Goal: Information Seeking & Learning: Learn about a topic

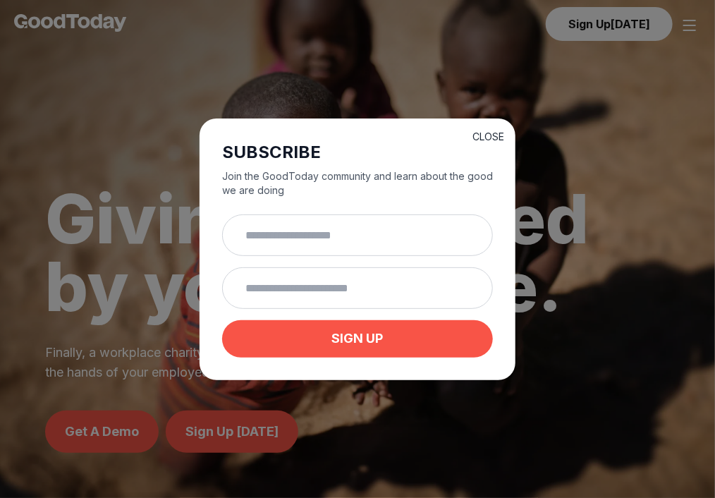
click at [502, 130] on button "CLOSE" at bounding box center [489, 137] width 32 height 14
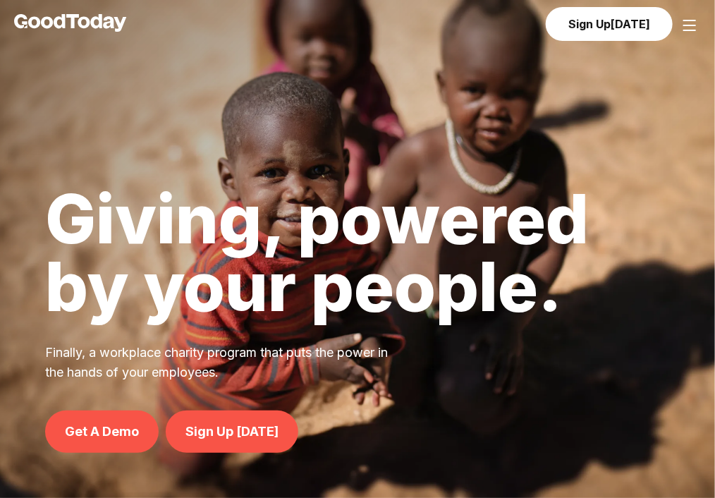
click at [468, 224] on h1 "Giving, powered by your people." at bounding box center [317, 252] width 544 height 135
click at [0, 0] on link "Join with Slack" at bounding box center [0, 0] width 0 height 0
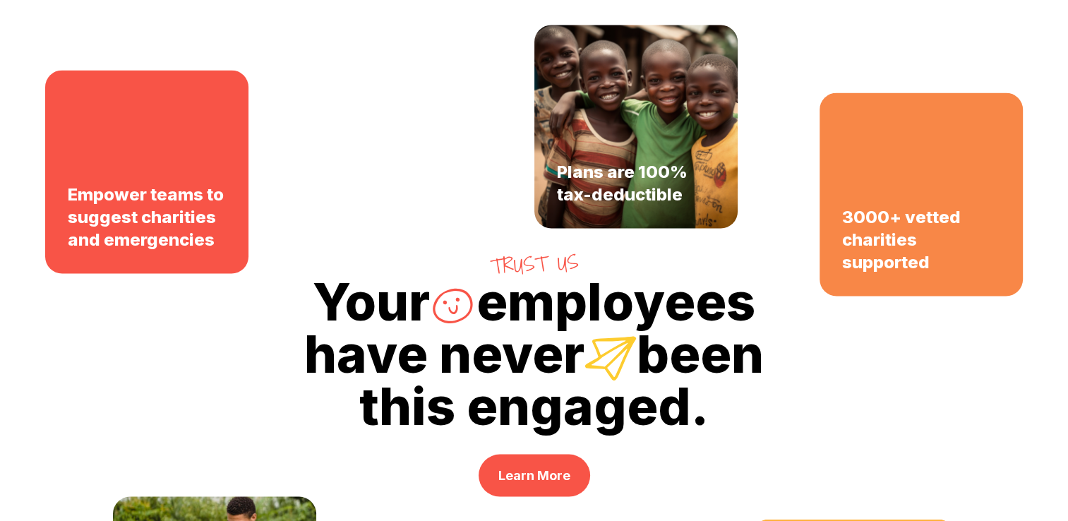
scroll to position [2760, 0]
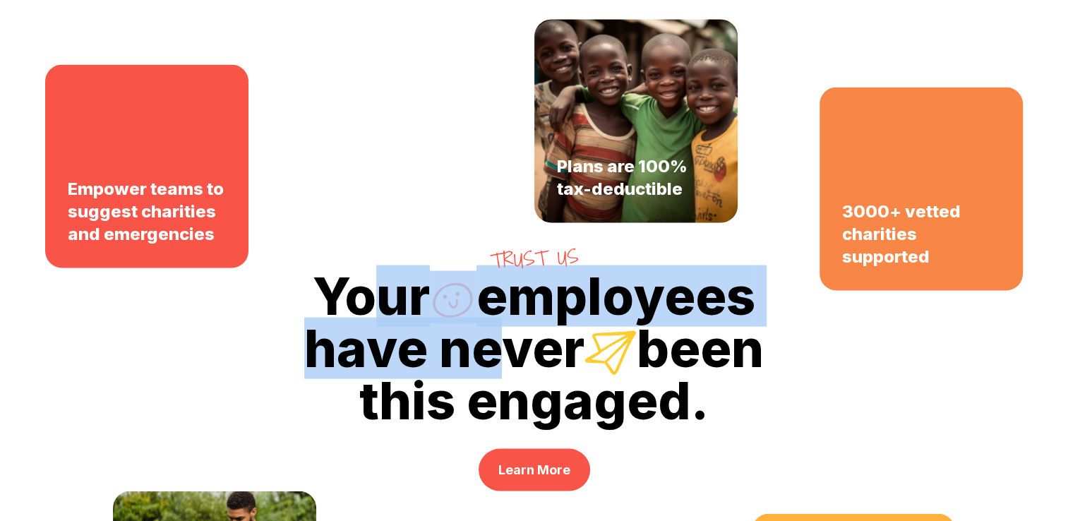
drag, startPoint x: 367, startPoint y: 307, endPoint x: 486, endPoint y: 319, distance: 119.8
click at [486, 319] on h2 "Your employees have never been this engaged." at bounding box center [534, 349] width 1068 height 156
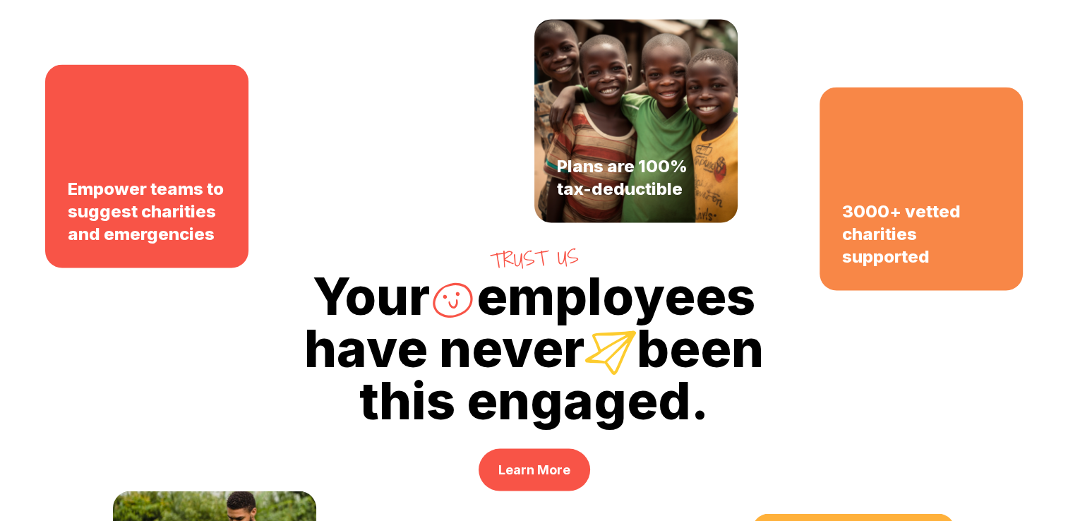
drag, startPoint x: 486, startPoint y: 319, endPoint x: 427, endPoint y: 413, distance: 111.0
click at [427, 413] on h2 "Your employees have never been this engaged." at bounding box center [534, 349] width 1068 height 156
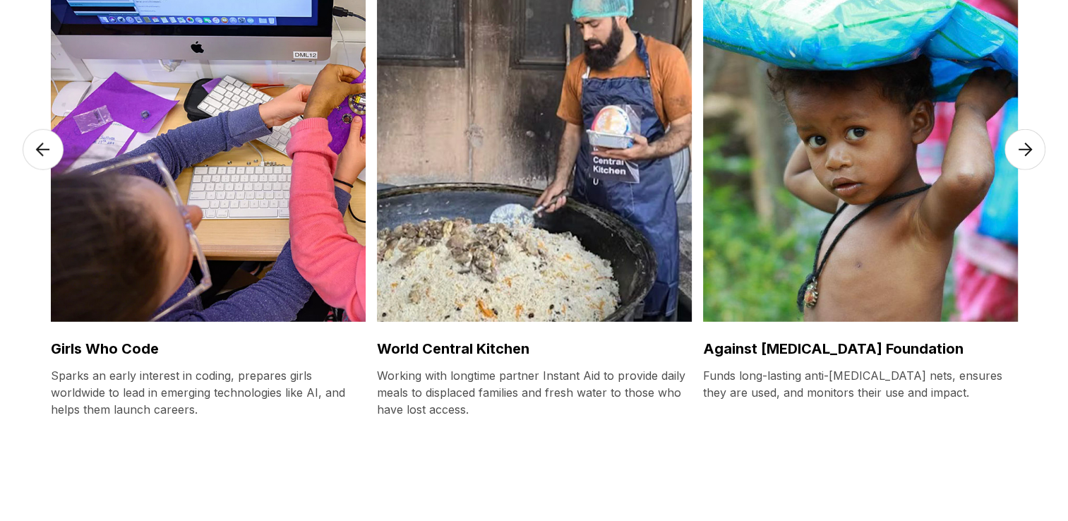
scroll to position [3737, 0]
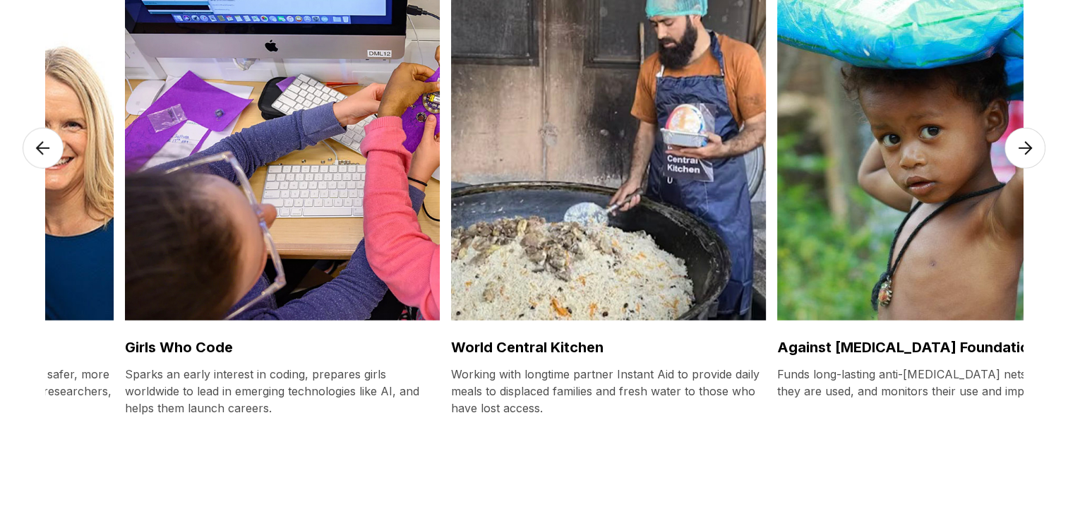
drag, startPoint x: 59, startPoint y: 367, endPoint x: 133, endPoint y: 377, distance: 74.7
click at [133, 377] on p "Sparks an early interest in coding, prepares girls worldwide to lead in emergin…" at bounding box center [282, 390] width 315 height 51
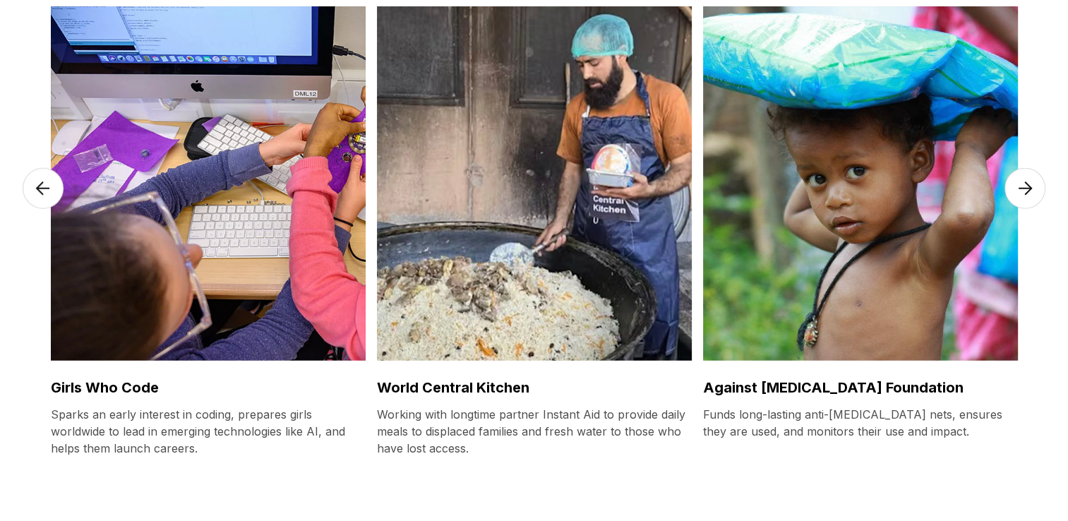
scroll to position [3694, 0]
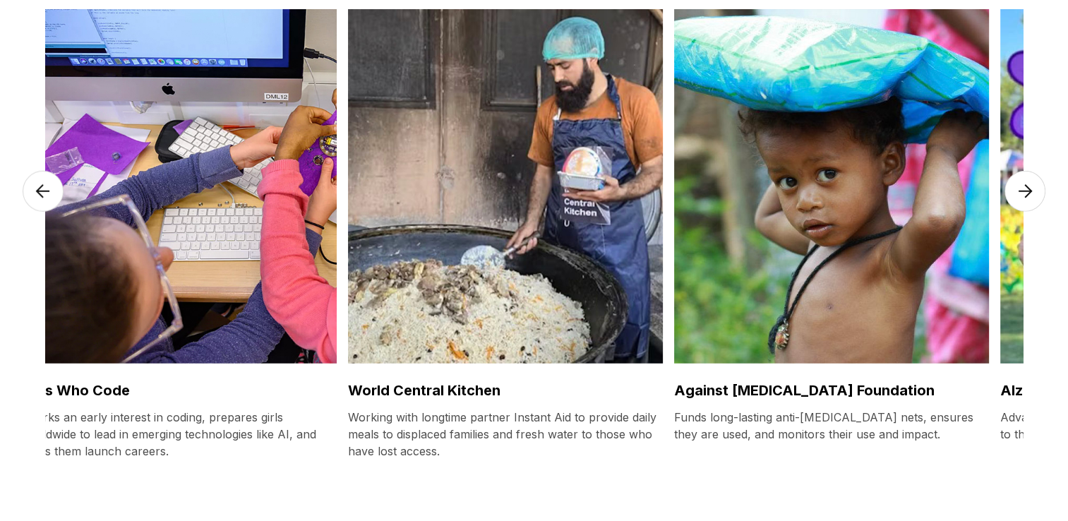
drag, startPoint x: 421, startPoint y: 222, endPoint x: 392, endPoint y: 226, distance: 29.2
click at [392, 226] on img at bounding box center [505, 186] width 315 height 354
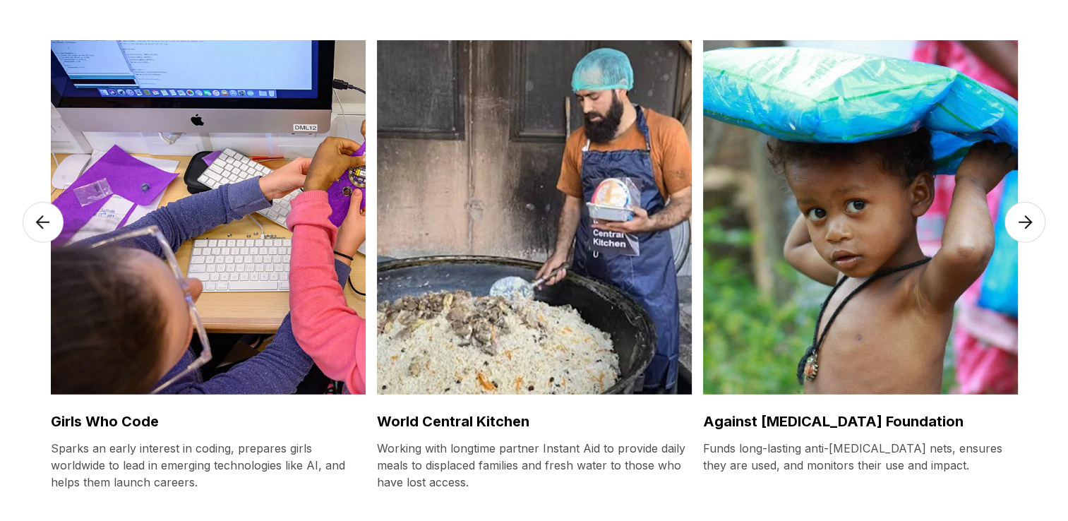
scroll to position [3663, 0]
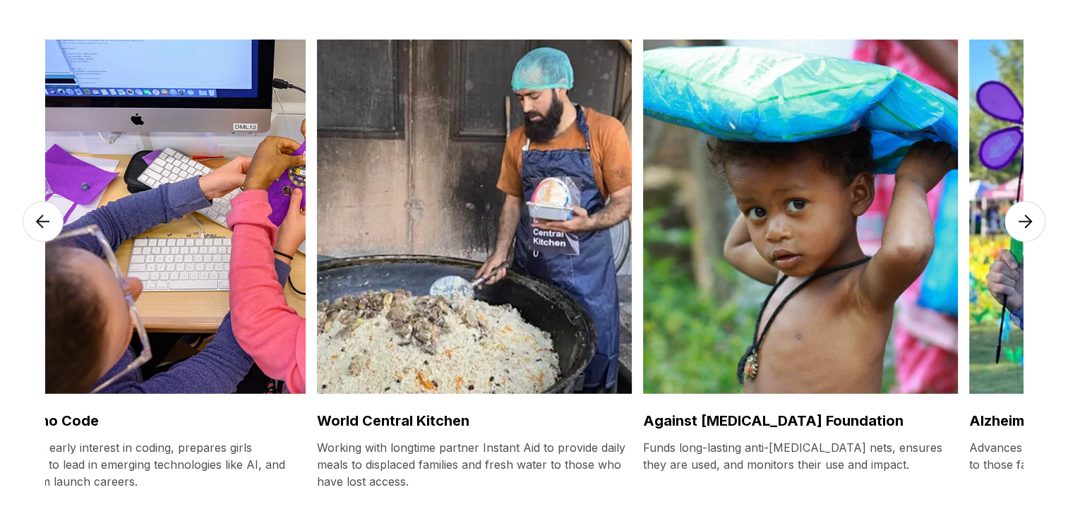
drag, startPoint x: 523, startPoint y: 308, endPoint x: 273, endPoint y: 327, distance: 250.5
click at [317, 327] on img at bounding box center [474, 217] width 315 height 354
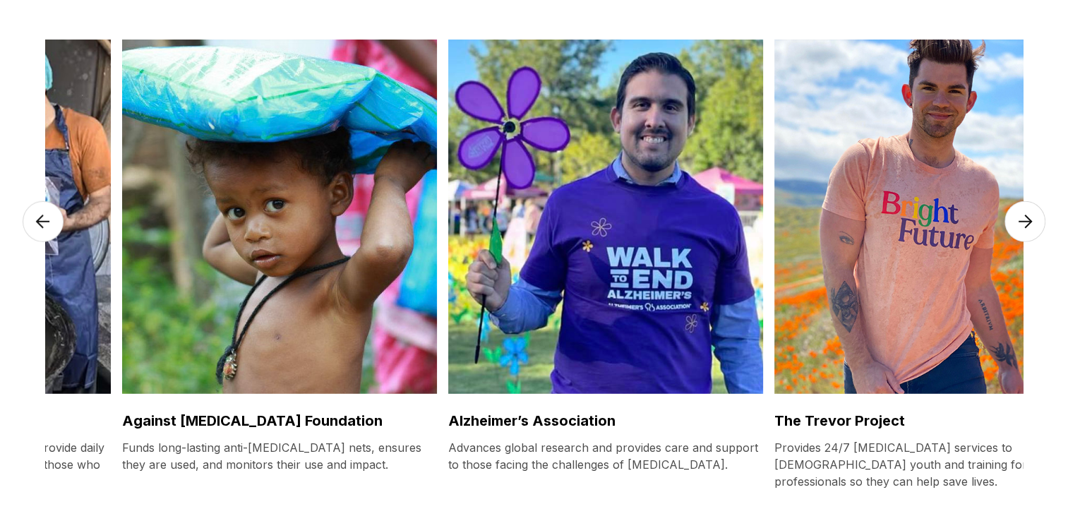
drag, startPoint x: 507, startPoint y: 368, endPoint x: 240, endPoint y: 361, distance: 267.5
click at [240, 361] on img at bounding box center [279, 217] width 315 height 354
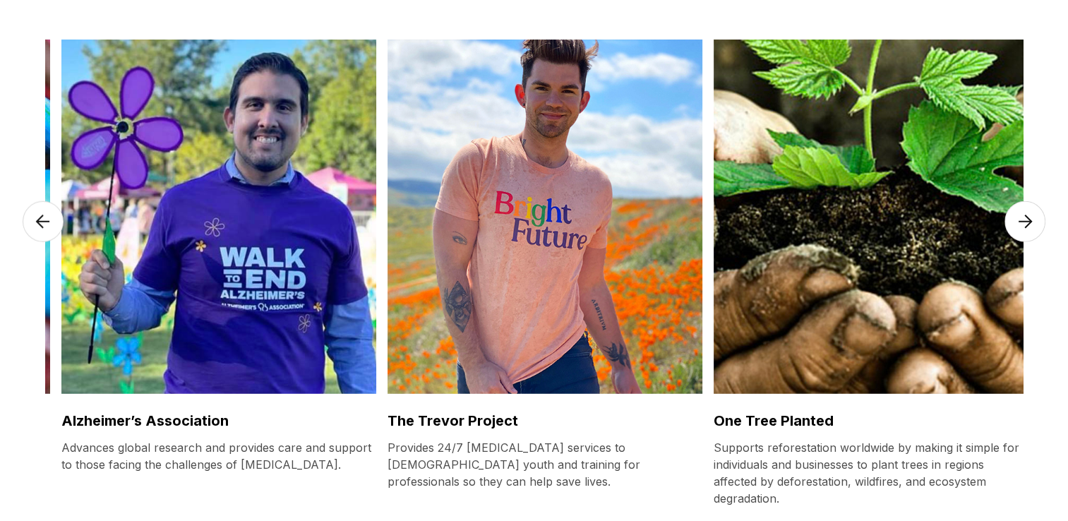
drag, startPoint x: 675, startPoint y: 356, endPoint x: 342, endPoint y: 374, distance: 333.5
click at [342, 374] on img at bounding box center [218, 217] width 315 height 354
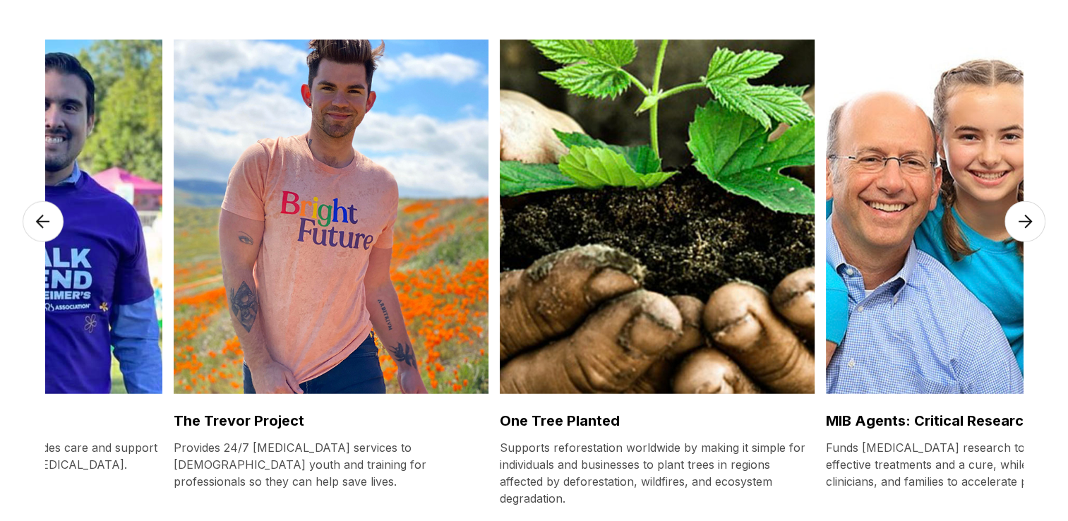
drag, startPoint x: 714, startPoint y: 322, endPoint x: 509, endPoint y: 315, distance: 204.7
click at [509, 315] on img at bounding box center [657, 217] width 315 height 354
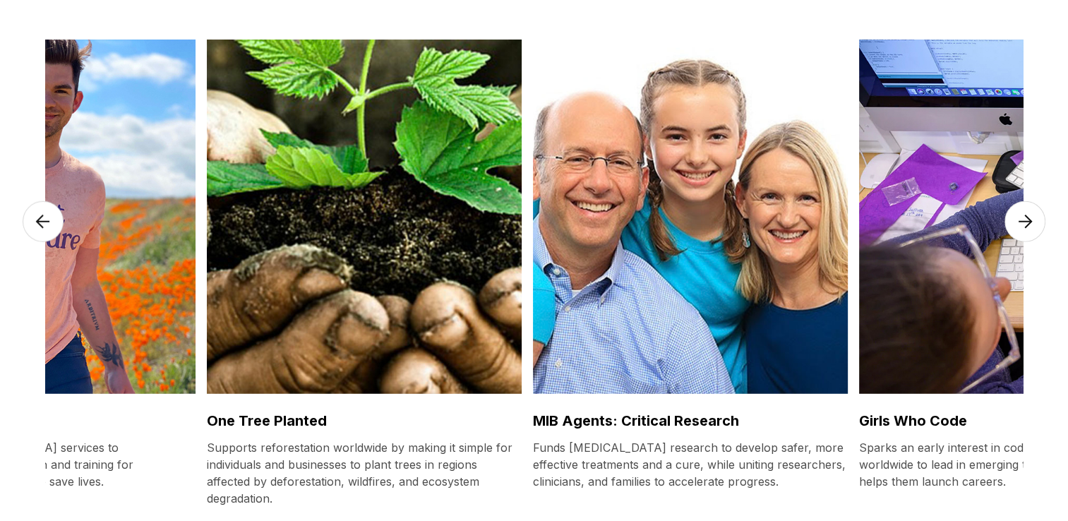
drag, startPoint x: 721, startPoint y: 306, endPoint x: 497, endPoint y: 304, distance: 224.4
click at [533, 304] on img at bounding box center [690, 217] width 315 height 354
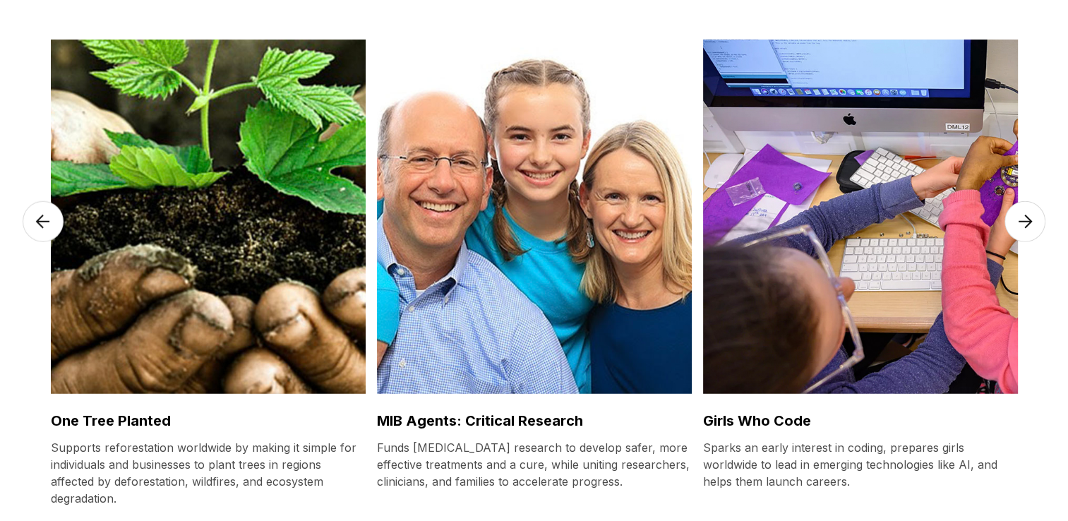
click at [220, 422] on h3 "One Tree Planted" at bounding box center [208, 421] width 315 height 20
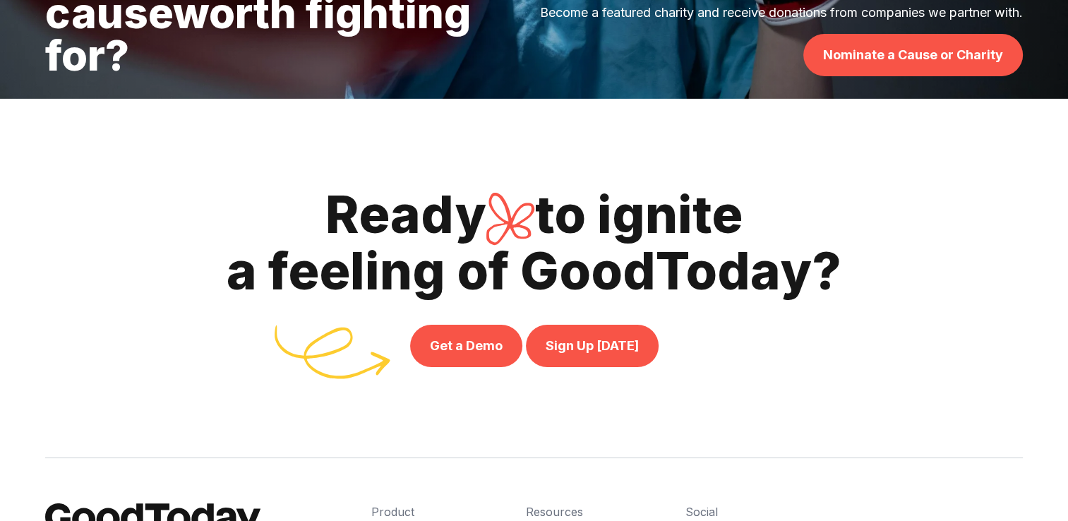
scroll to position [4643, 0]
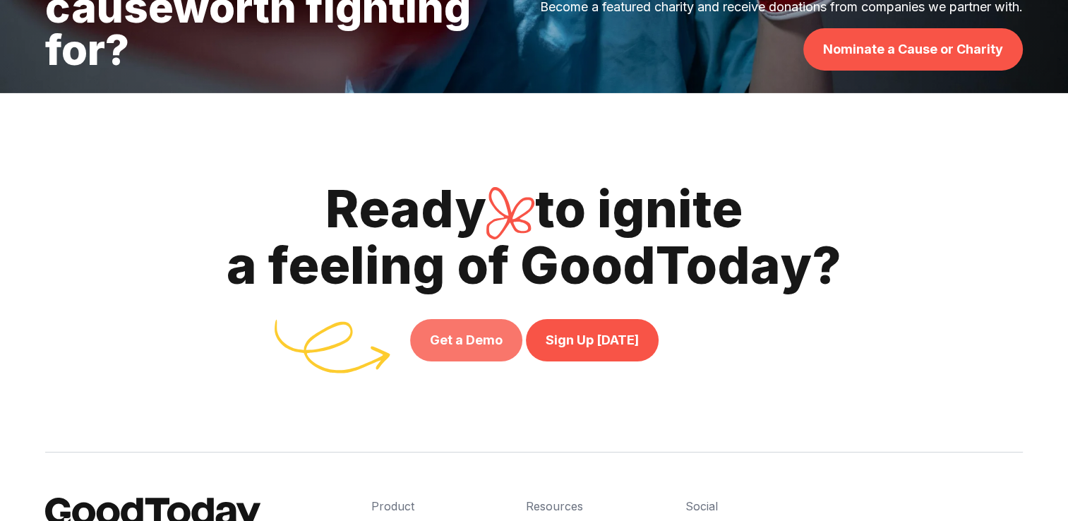
click at [449, 332] on link "Get a Demo" at bounding box center [466, 340] width 112 height 42
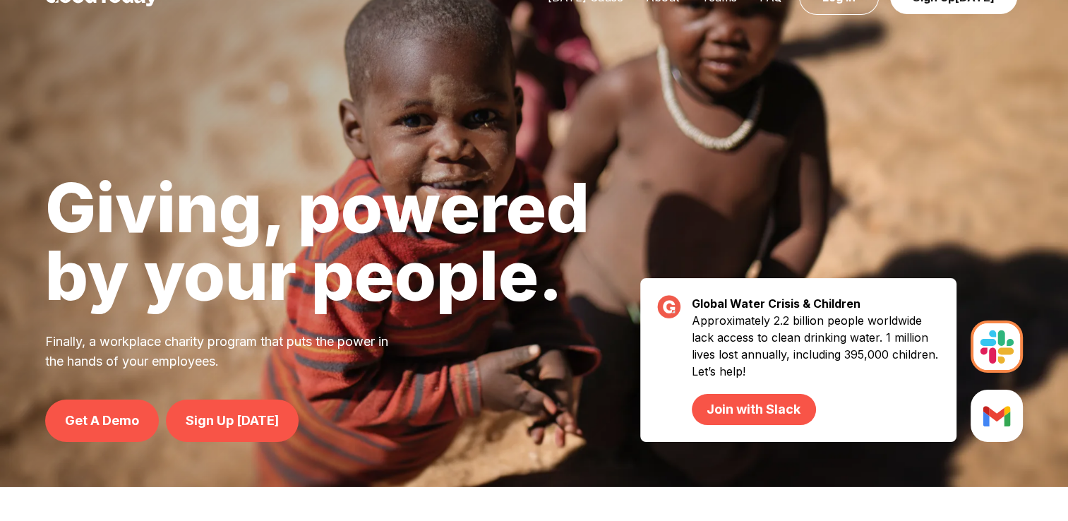
scroll to position [0, 0]
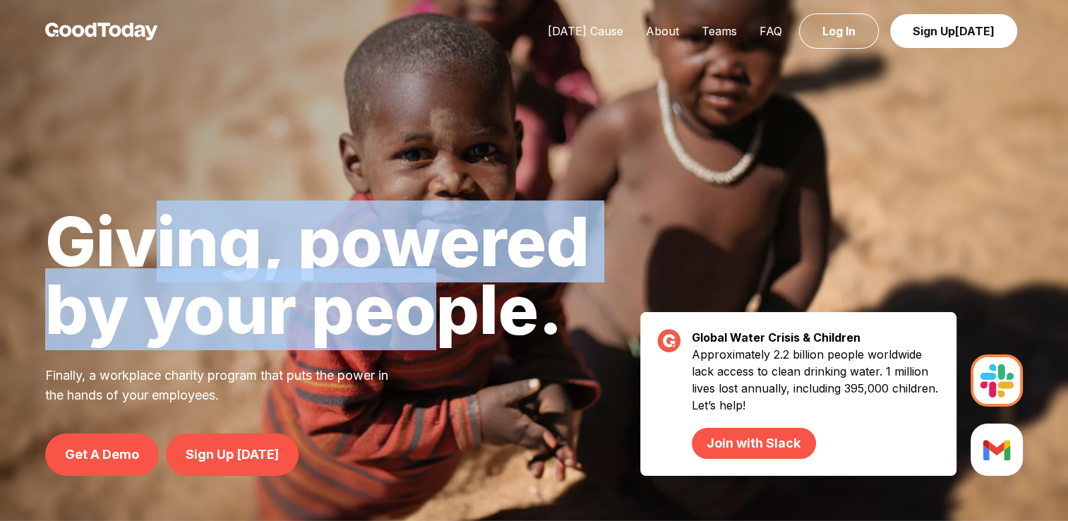
drag, startPoint x: 164, startPoint y: 238, endPoint x: 418, endPoint y: 308, distance: 263.4
click at [418, 308] on h1 "Giving, powered by your people." at bounding box center [317, 274] width 544 height 135
drag, startPoint x: 418, startPoint y: 308, endPoint x: 401, endPoint y: 315, distance: 18.3
click at [401, 315] on h1 "Giving, powered by your people." at bounding box center [317, 274] width 544 height 135
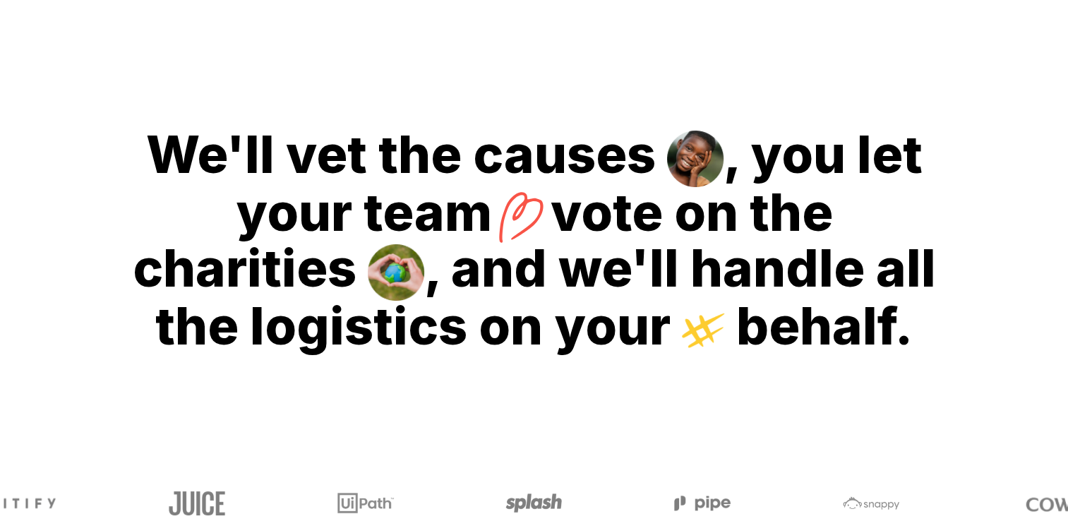
scroll to position [528, 0]
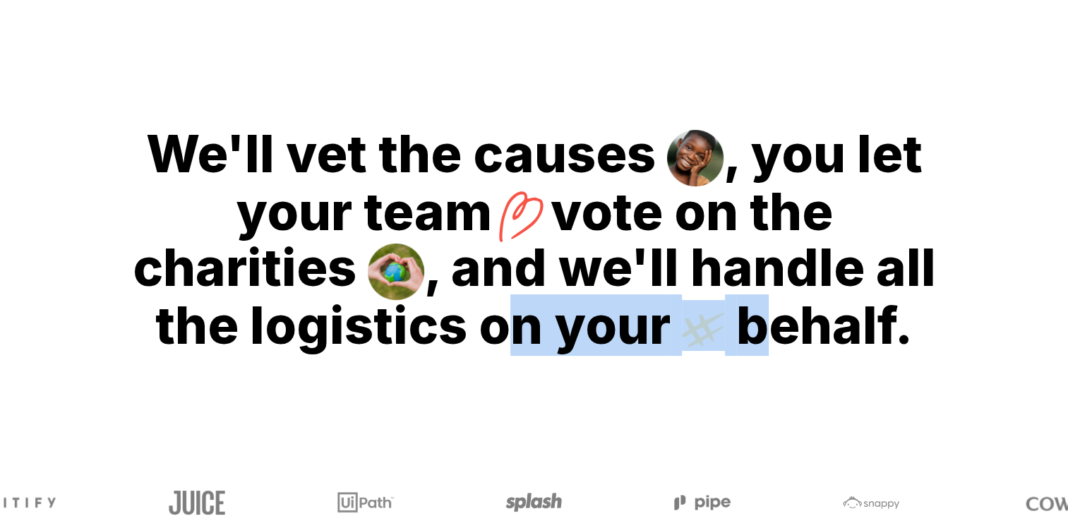
drag, startPoint x: 515, startPoint y: 320, endPoint x: 640, endPoint y: 349, distance: 128.0
click at [640, 349] on h2 "We'll vet the causes , you let your team vote on the charities , and we'll hand…" at bounding box center [534, 239] width 1068 height 493
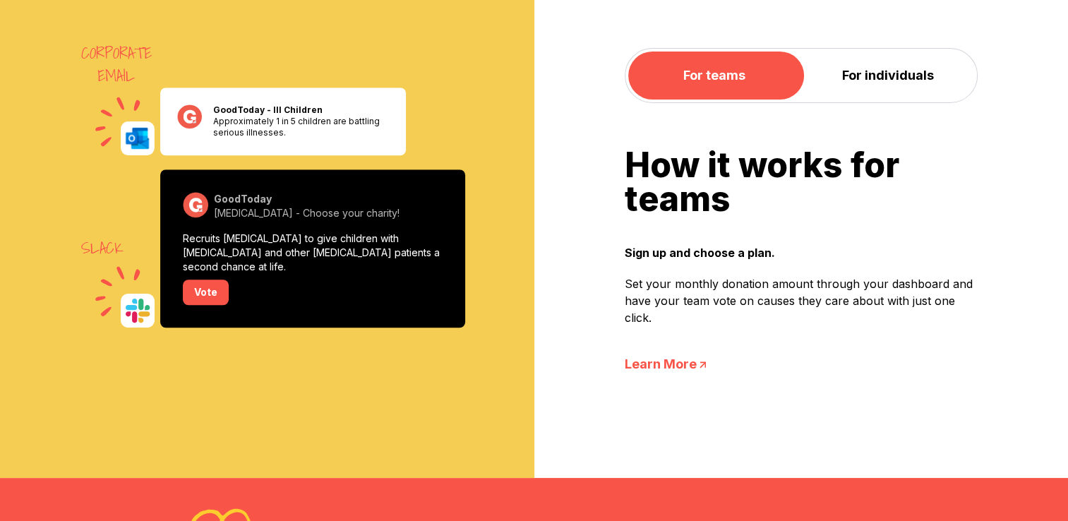
scroll to position [1120, 0]
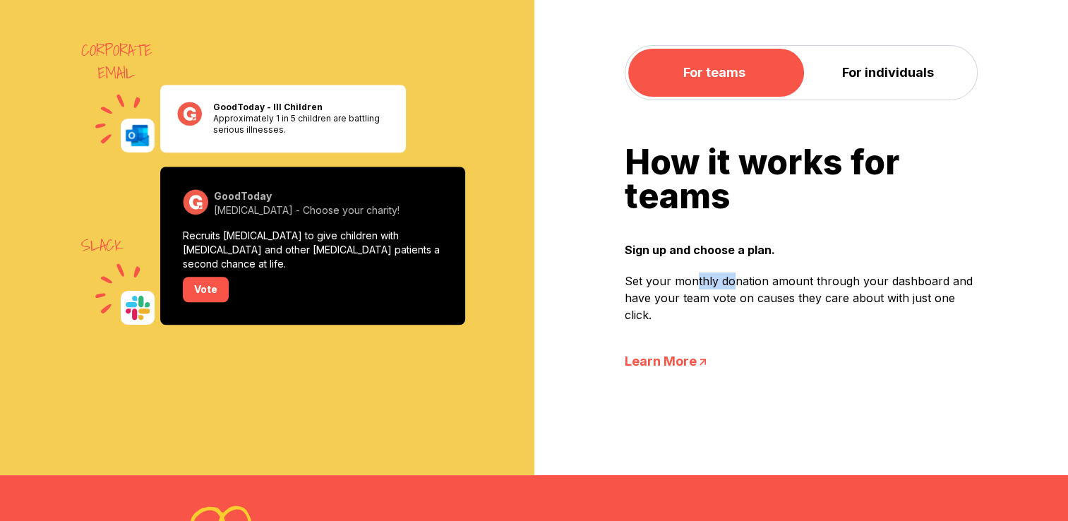
drag, startPoint x: 694, startPoint y: 259, endPoint x: 736, endPoint y: 258, distance: 41.6
click at [715, 258] on div "How it works for teams Sign up and choose a plan. Set your monthly donation amo…" at bounding box center [800, 258] width 353 height 226
drag, startPoint x: 736, startPoint y: 258, endPoint x: 789, endPoint y: 270, distance: 54.1
click at [715, 270] on div "How it works for teams Sign up and choose a plan. Set your monthly donation amo…" at bounding box center [800, 258] width 353 height 226
click at [715, 273] on p "Set your monthly donation amount through your dashboard and have your team vote…" at bounding box center [800, 297] width 353 height 51
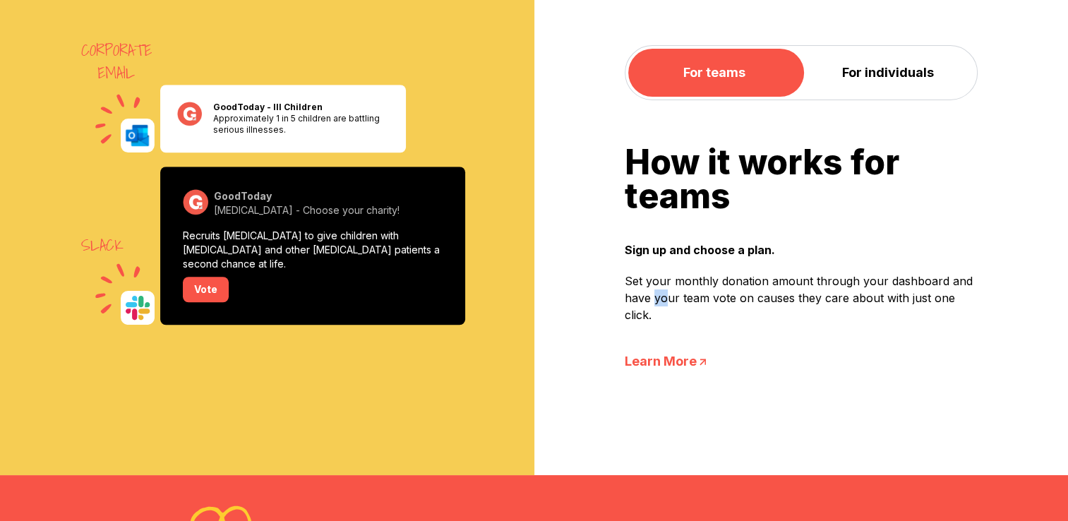
drag, startPoint x: 667, startPoint y: 303, endPoint x: 652, endPoint y: 302, distance: 15.5
click at [652, 302] on p "Set your monthly donation amount through your dashboard and have your team vote…" at bounding box center [800, 297] width 353 height 51
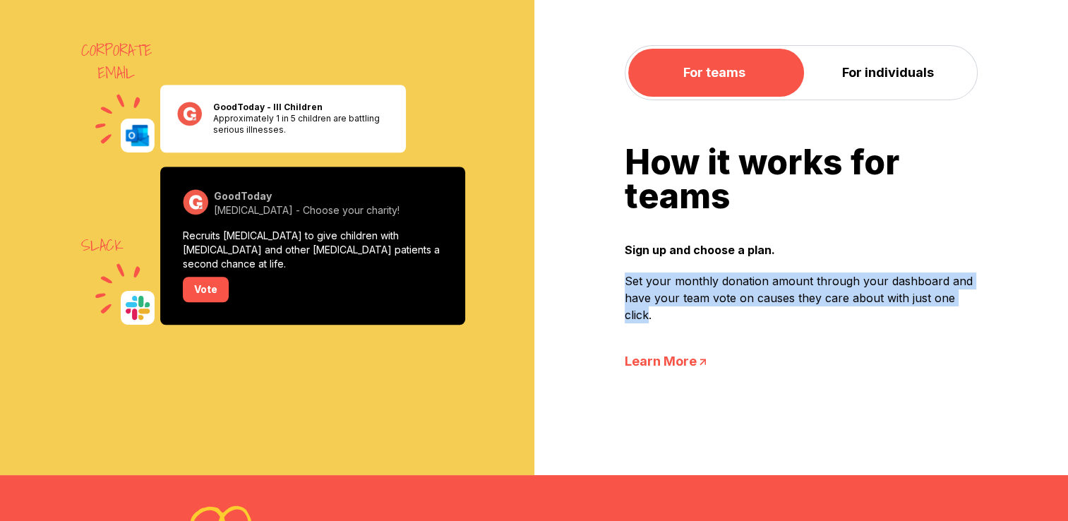
drag, startPoint x: 649, startPoint y: 312, endPoint x: 602, endPoint y: 267, distance: 64.9
click at [602, 267] on div "For teams For individuals How it works for teams Sign up and choose a plan. Set…" at bounding box center [801, 215] width 534 height 340
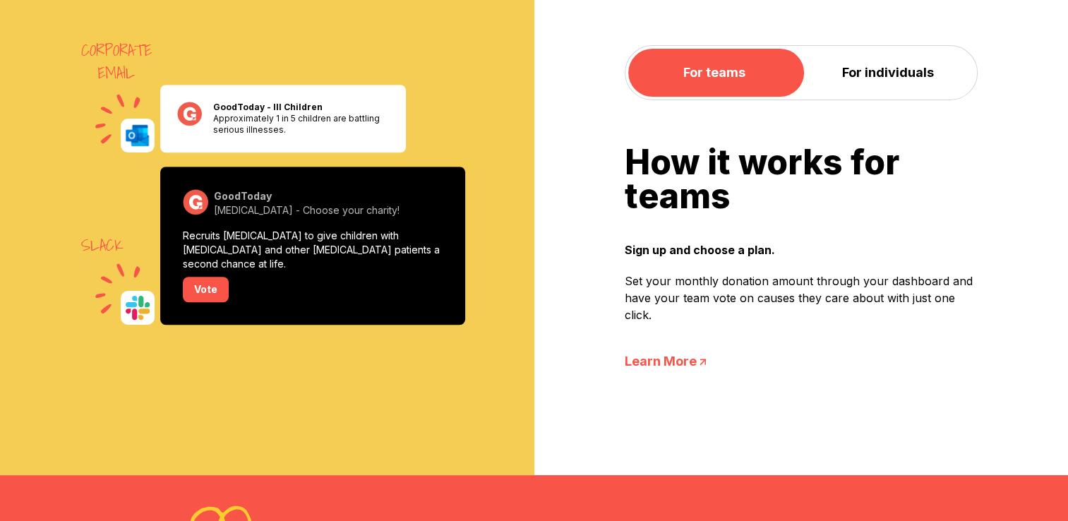
click at [715, 306] on p "Set your monthly donation amount through your dashboard and have your team vote…" at bounding box center [800, 297] width 353 height 51
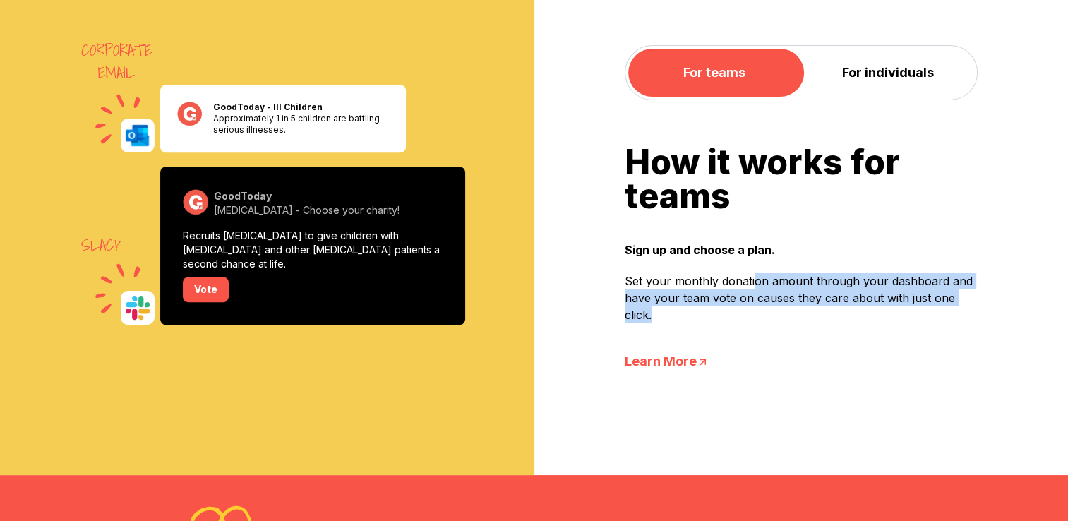
drag, startPoint x: 751, startPoint y: 286, endPoint x: 672, endPoint y: 318, distance: 84.9
click at [672, 318] on p "Set your monthly donation amount through your dashboard and have your team vote…" at bounding box center [800, 297] width 353 height 51
drag, startPoint x: 672, startPoint y: 318, endPoint x: 633, endPoint y: 295, distance: 45.5
click at [633, 295] on p "Set your monthly donation amount through your dashboard and have your team vote…" at bounding box center [800, 297] width 353 height 51
drag, startPoint x: 625, startPoint y: 276, endPoint x: 713, endPoint y: 322, distance: 98.8
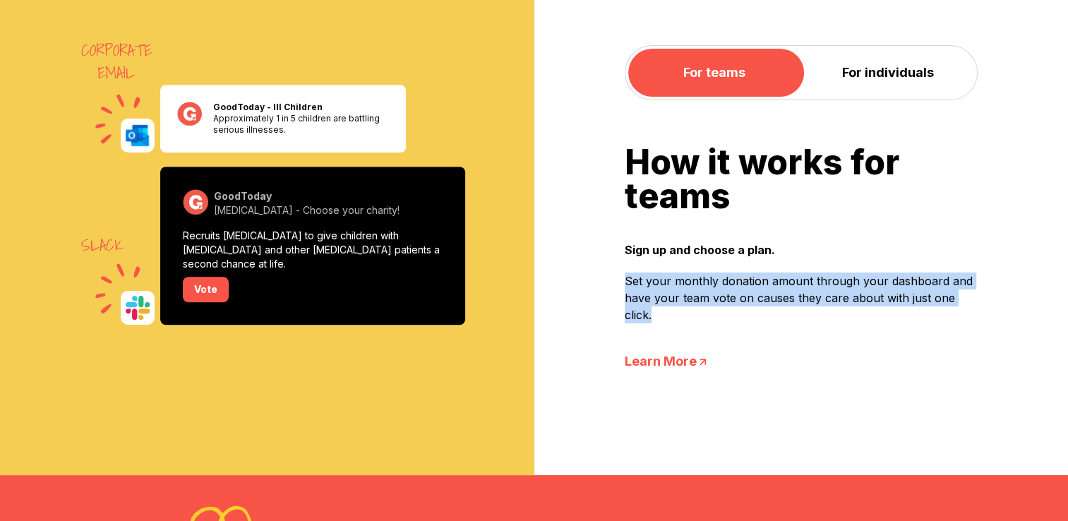
click at [713, 322] on p "Set your monthly donation amount through your dashboard and have your team vote…" at bounding box center [800, 297] width 353 height 51
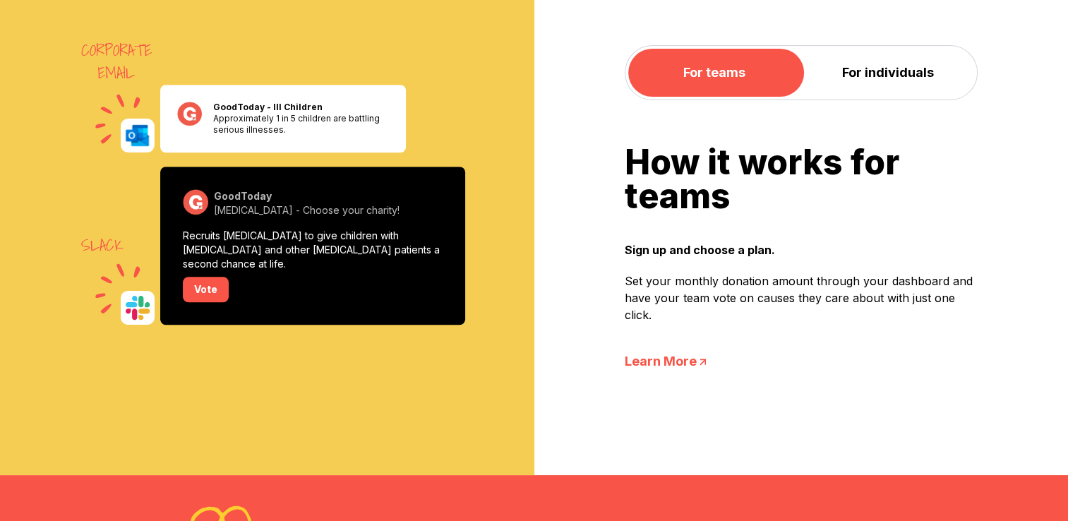
drag, startPoint x: 713, startPoint y: 322, endPoint x: 677, endPoint y: 334, distance: 37.9
click at [677, 334] on div "How it works for teams Sign up and choose a plan. Set your monthly donation amo…" at bounding box center [800, 258] width 353 height 226
click at [660, 357] on link "Learn More" at bounding box center [800, 361] width 353 height 20
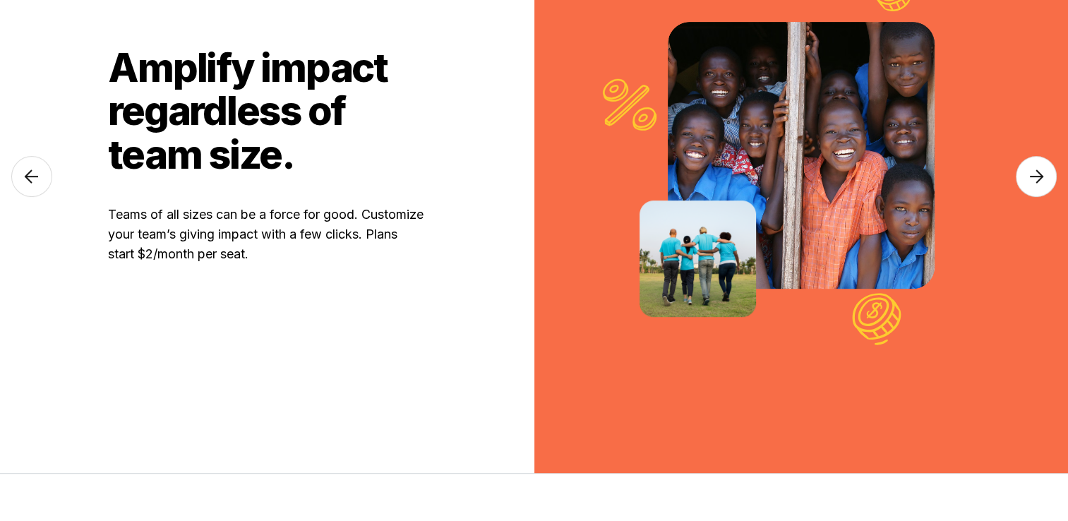
scroll to position [687, 0]
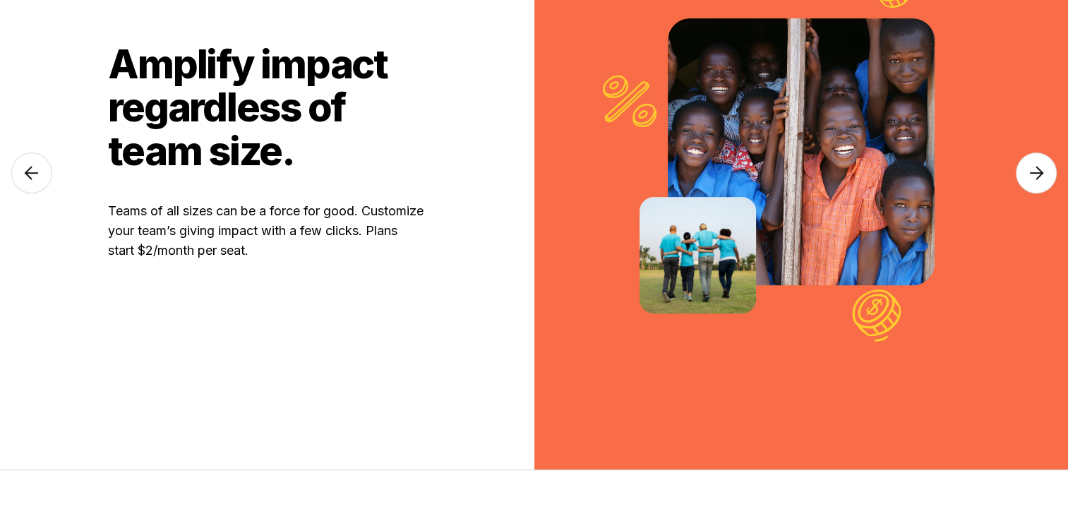
click at [51, 187] on img at bounding box center [31, 172] width 41 height 41
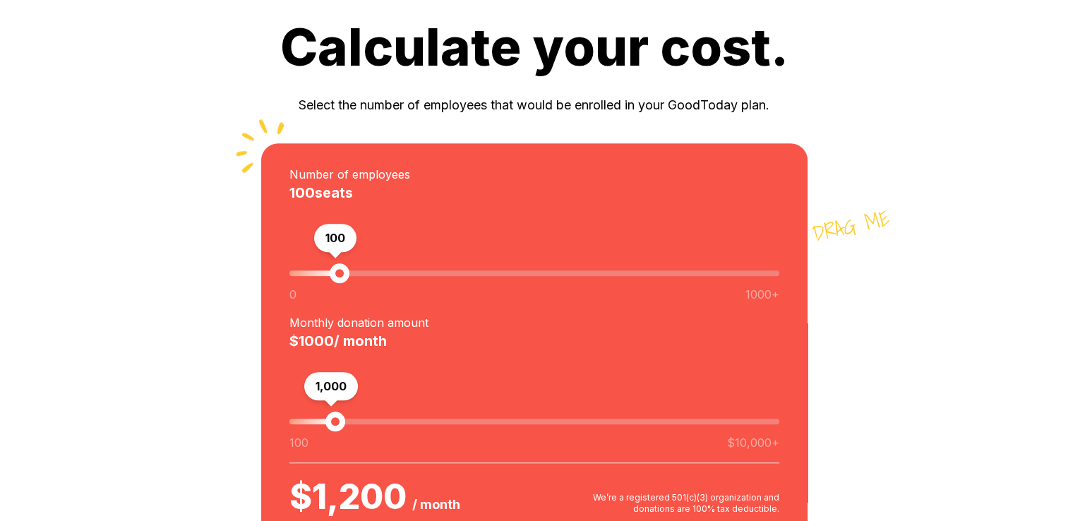
scroll to position [1248, 0]
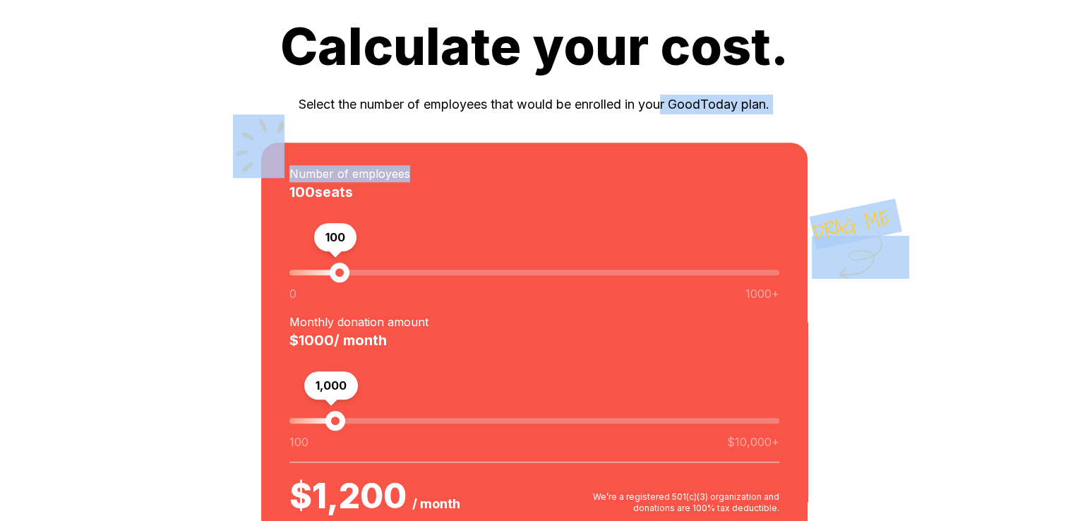
drag, startPoint x: 663, startPoint y: 110, endPoint x: 731, endPoint y: 114, distance: 68.6
click at [715, 114] on div "Сalculate your cost. Select the number of employees that would be enrolled in y…" at bounding box center [534, 315] width 1068 height 588
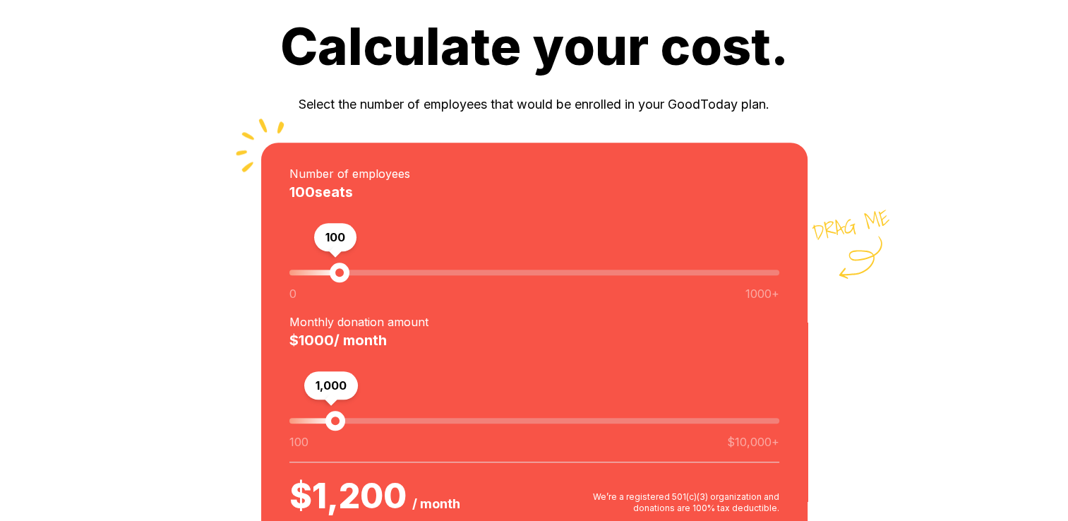
drag, startPoint x: 731, startPoint y: 114, endPoint x: 621, endPoint y: 223, distance: 154.7
click at [621, 223] on div "100 0 1000+" at bounding box center [534, 257] width 490 height 111
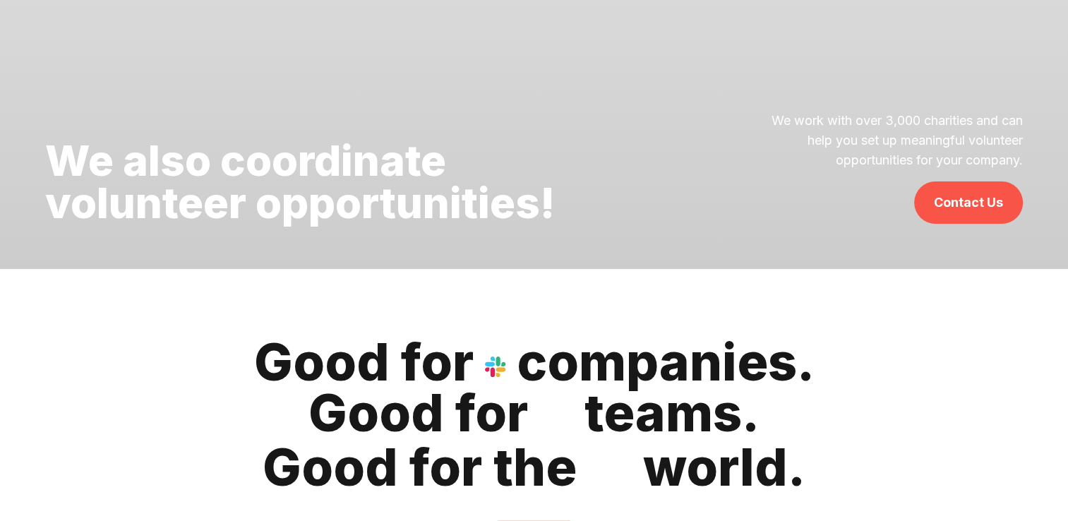
scroll to position [3726, 0]
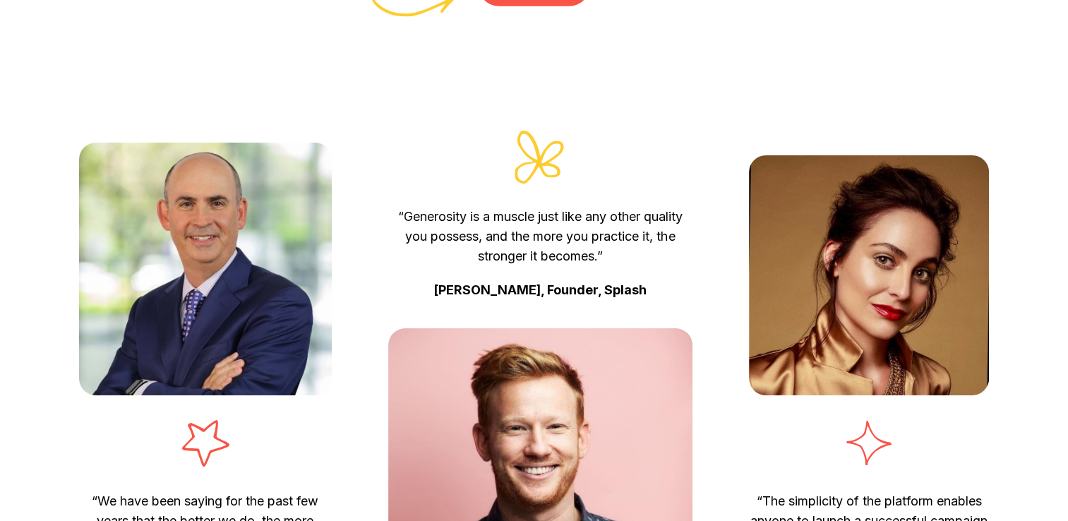
click at [447, 323] on div "“Generosity is a muscle just like any other quality you possess, and the more y…" at bounding box center [540, 218] width 304 height 220
